Goal: Find specific page/section: Find specific page/section

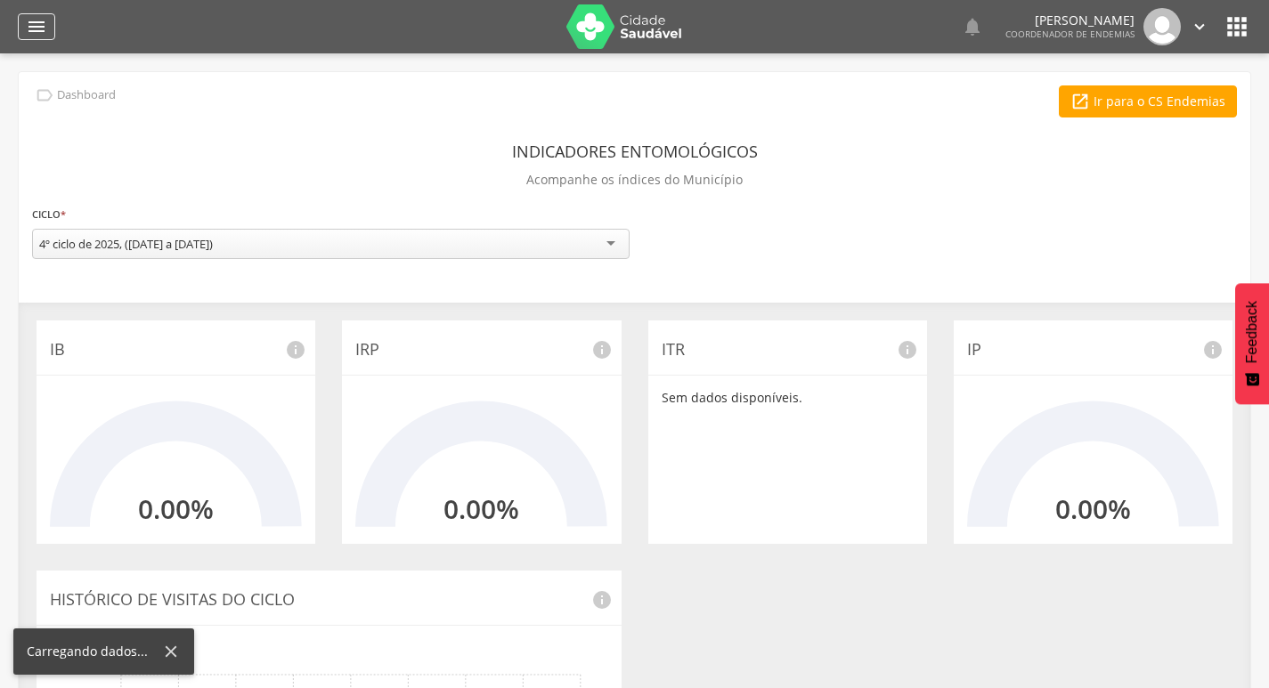
click at [37, 27] on icon "" at bounding box center [36, 26] width 21 height 21
click at [25, 28] on div "" at bounding box center [36, 26] width 37 height 27
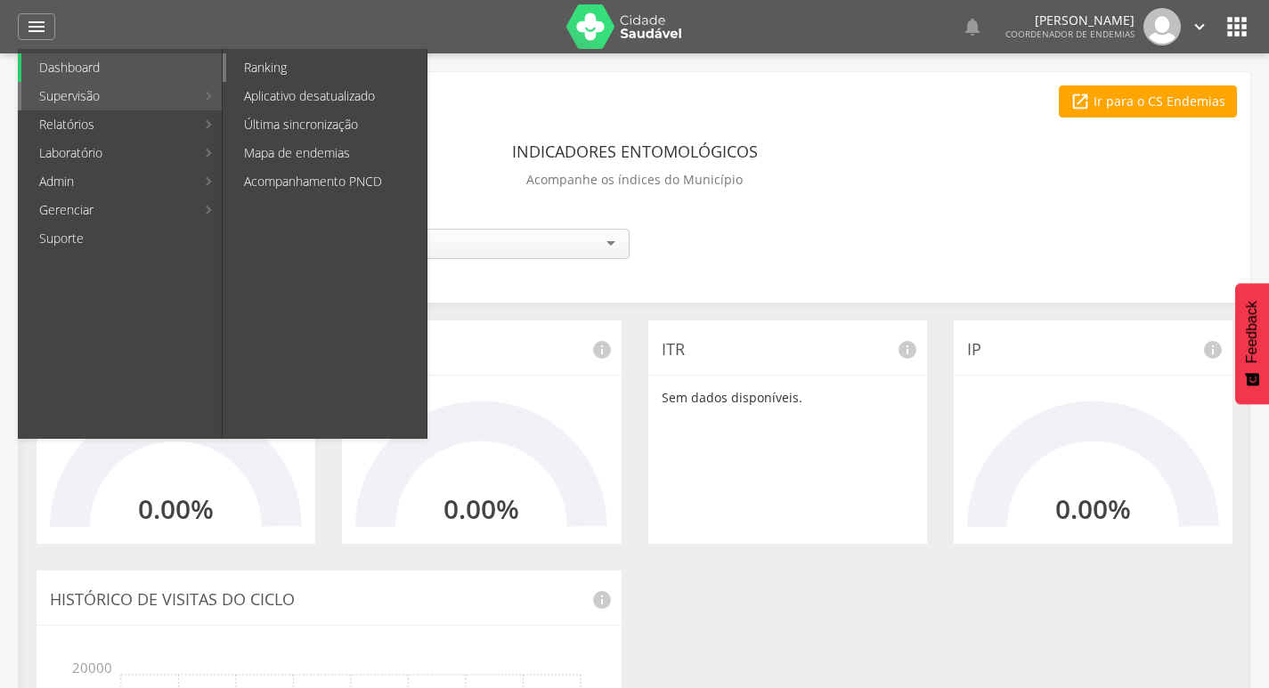
click at [296, 66] on link "Ranking" at bounding box center [326, 67] width 200 height 28
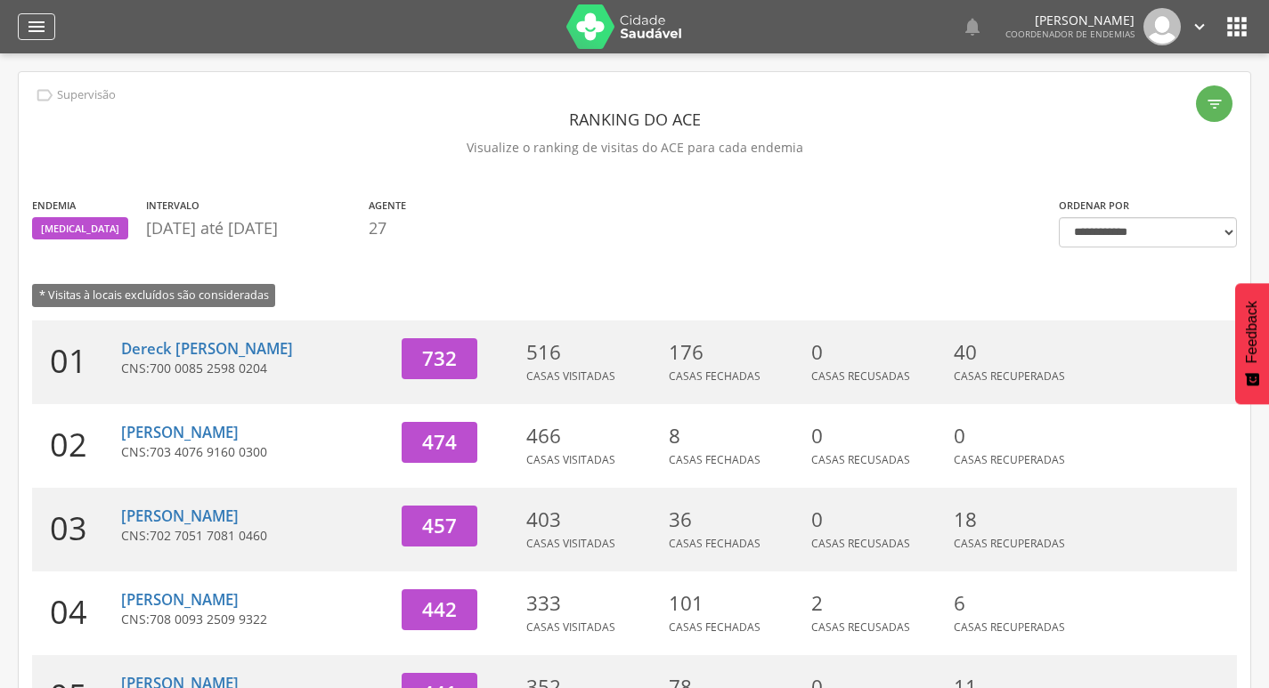
click at [36, 28] on icon "" at bounding box center [36, 26] width 21 height 21
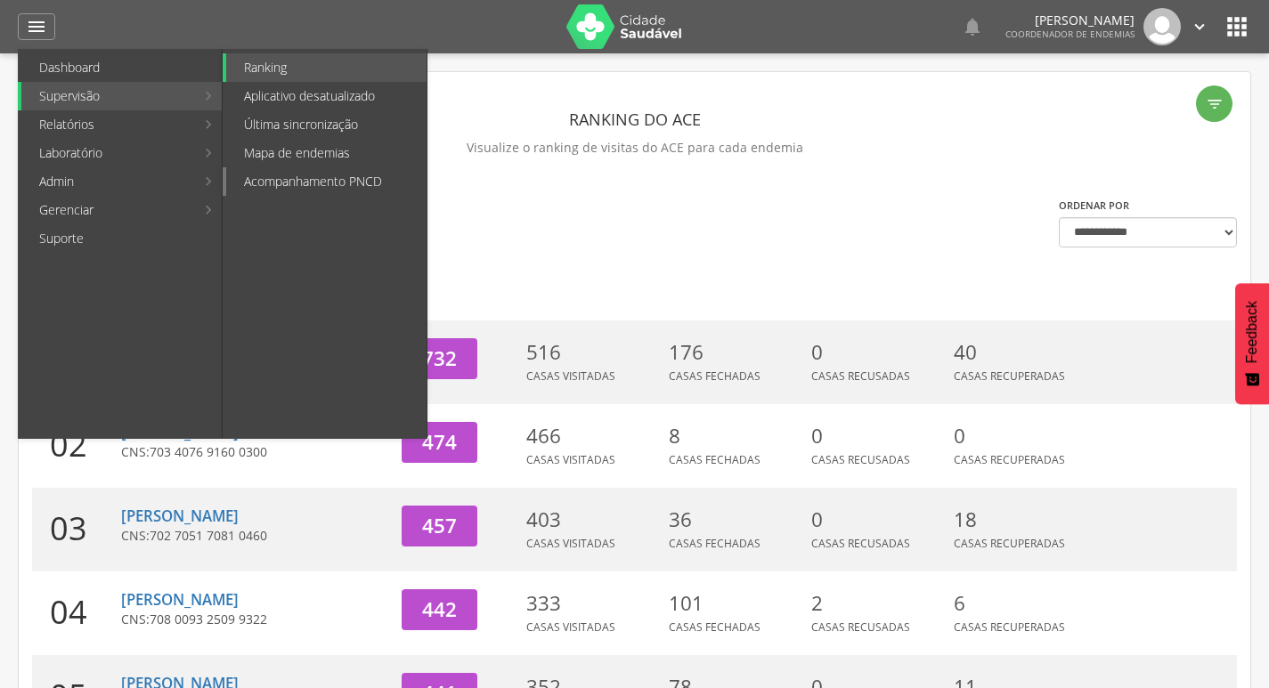
click at [359, 186] on link "Acompanhamento PNCD" at bounding box center [326, 181] width 200 height 28
